Goal: Information Seeking & Learning: Learn about a topic

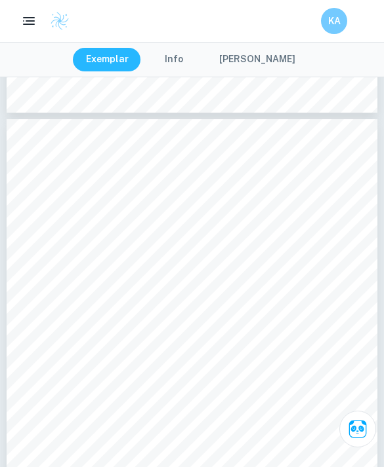
scroll to position [2438, 0]
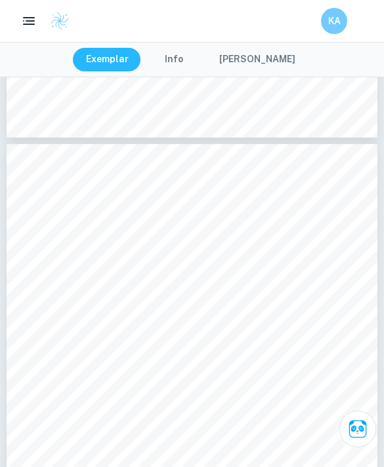
click at [28, 19] on icon "button" at bounding box center [29, 21] width 16 height 16
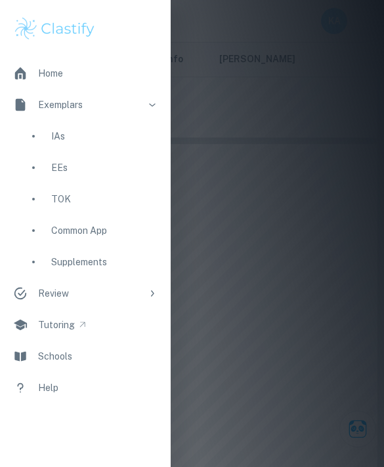
click at [96, 143] on div "IAs" at bounding box center [104, 136] width 106 height 14
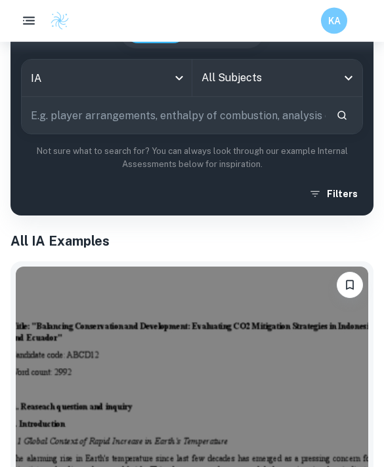
click at [298, 73] on input "All Subjects" at bounding box center [267, 78] width 139 height 25
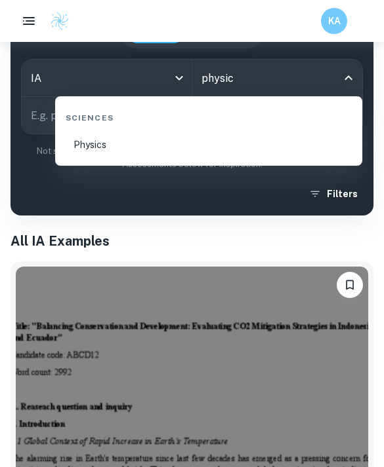
type input "physics"
click at [126, 153] on li "Physics" at bounding box center [208, 144] width 296 height 31
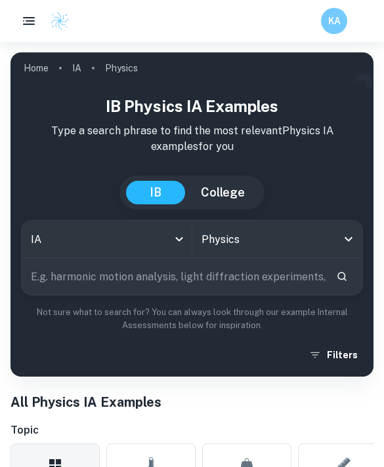
click at [335, 356] on button "Filters" at bounding box center [334, 356] width 57 height 24
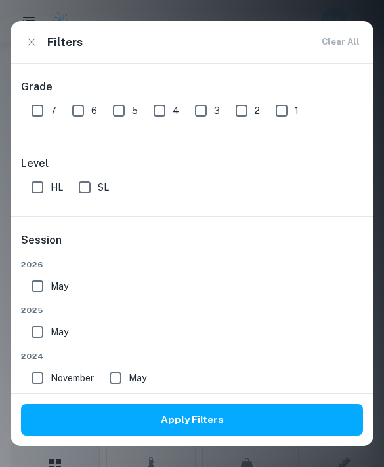
click at [37, 113] on input "7" at bounding box center [37, 111] width 26 height 26
checkbox input "true"
click at [28, 184] on input "HL" at bounding box center [37, 187] width 26 height 26
checkbox input "true"
click at [163, 436] on button "Apply Filters" at bounding box center [192, 420] width 342 height 31
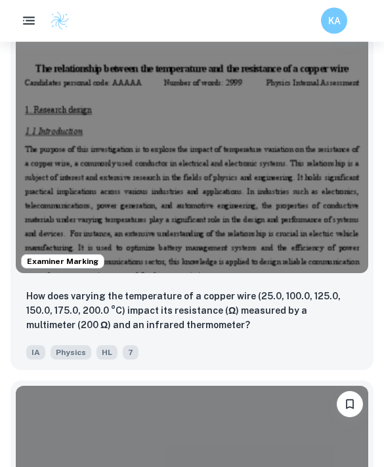
scroll to position [555, 0]
click at [170, 317] on p "How does varying the temperature of a copper wire (25.0, 100.0, 125.0, 150.0, 1…" at bounding box center [191, 310] width 331 height 43
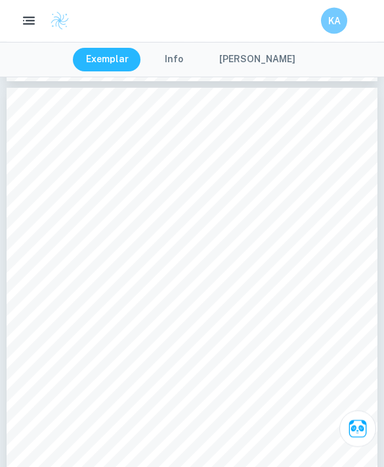
scroll to position [4837, 0]
click at [23, 35] on div "KA" at bounding box center [192, 21] width 384 height 42
click at [256, 64] on button "[PERSON_NAME]" at bounding box center [257, 60] width 102 height 24
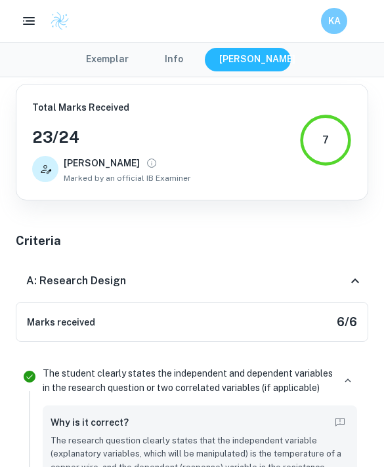
scroll to position [47, 0]
click at [361, 280] on icon at bounding box center [355, 281] width 16 height 16
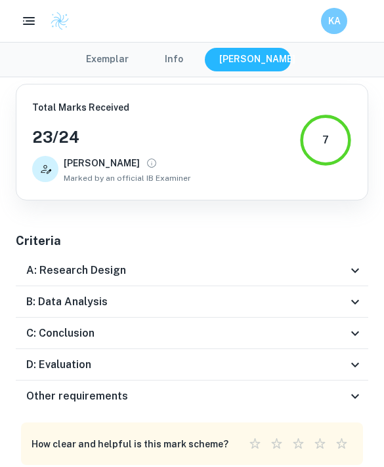
click at [359, 299] on icon at bounding box center [355, 302] width 16 height 16
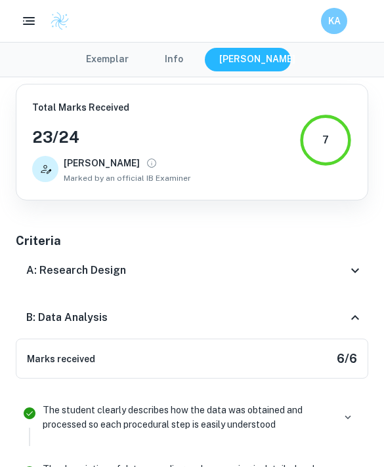
click at [359, 305] on div "B: Data Analysis" at bounding box center [192, 318] width 352 height 42
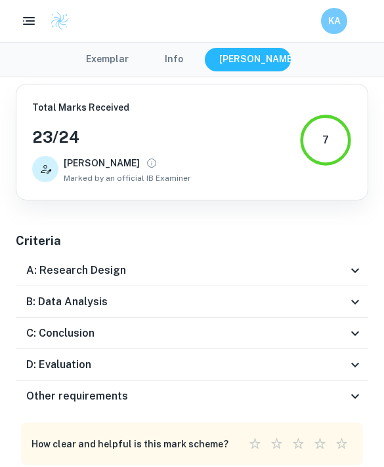
click at [359, 332] on icon at bounding box center [355, 334] width 16 height 16
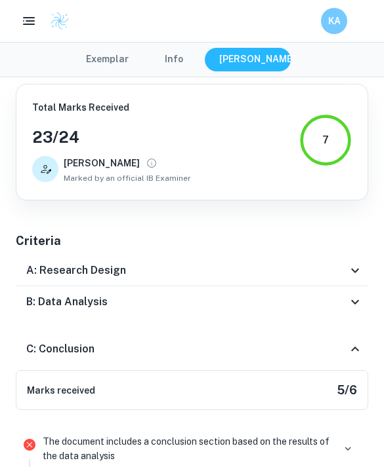
click at [358, 335] on div "C: Conclusion" at bounding box center [192, 349] width 352 height 42
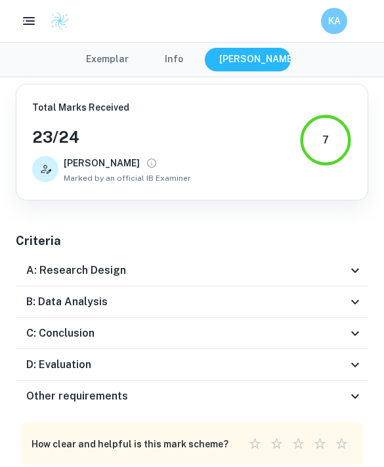
click at [356, 330] on icon at bounding box center [355, 334] width 16 height 16
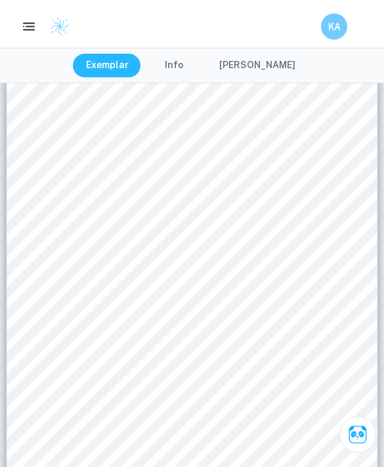
scroll to position [0, 0]
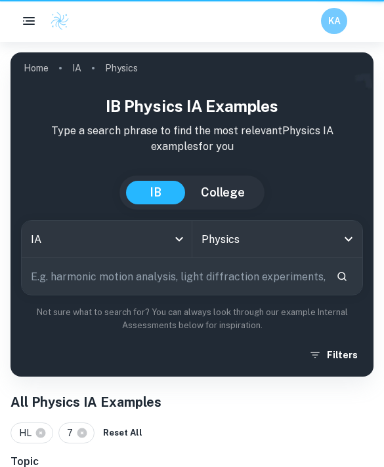
scroll to position [597, 0]
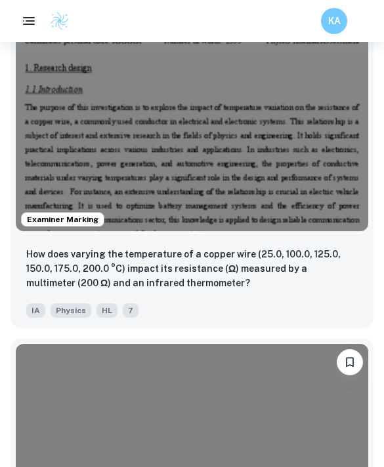
click at [243, 391] on div at bounding box center [192, 476] width 352 height 264
